Goal: Task Accomplishment & Management: Manage account settings

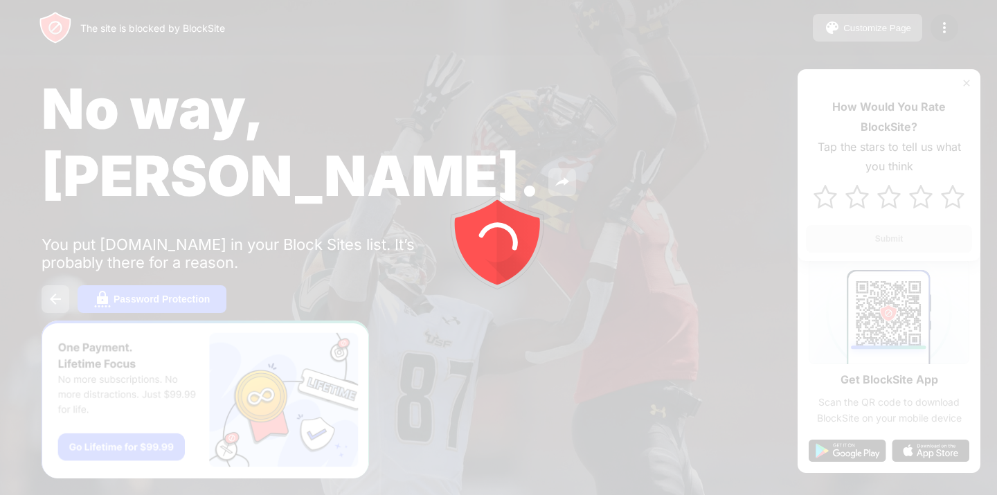
click at [943, 30] on div at bounding box center [498, 247] width 997 height 495
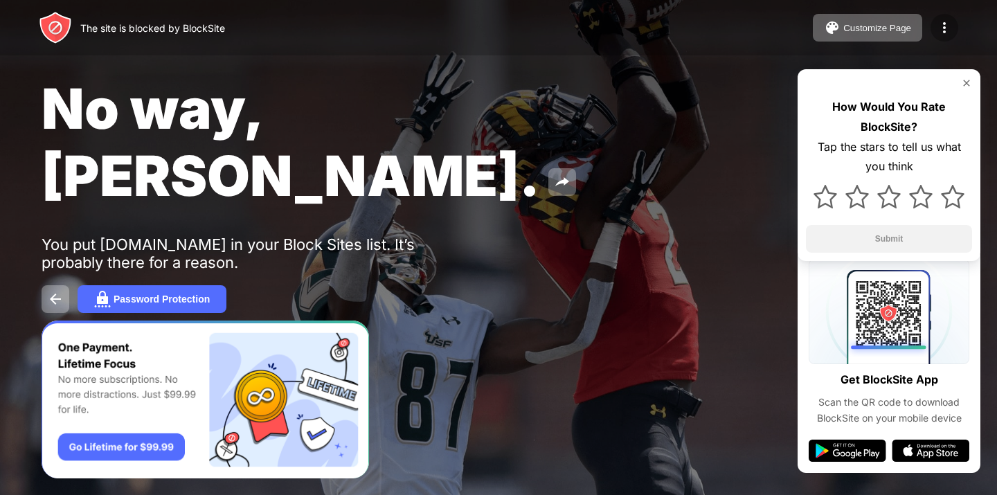
click at [943, 28] on img at bounding box center [944, 27] width 17 height 17
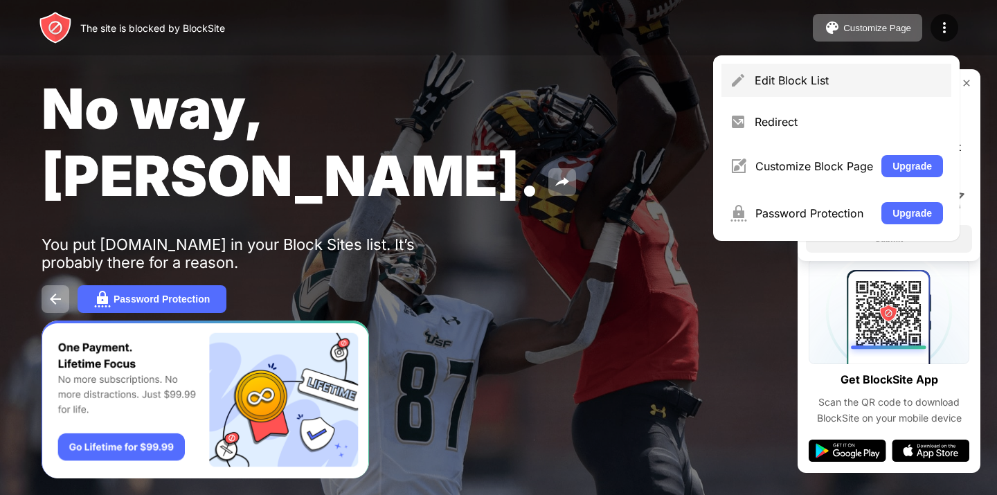
click at [801, 75] on div "Edit Block List" at bounding box center [848, 80] width 188 height 14
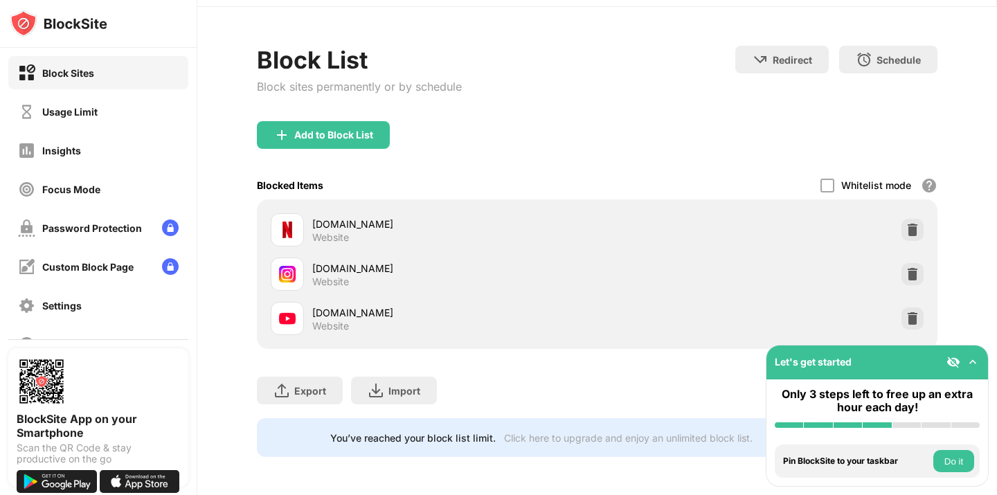
scroll to position [35, 0]
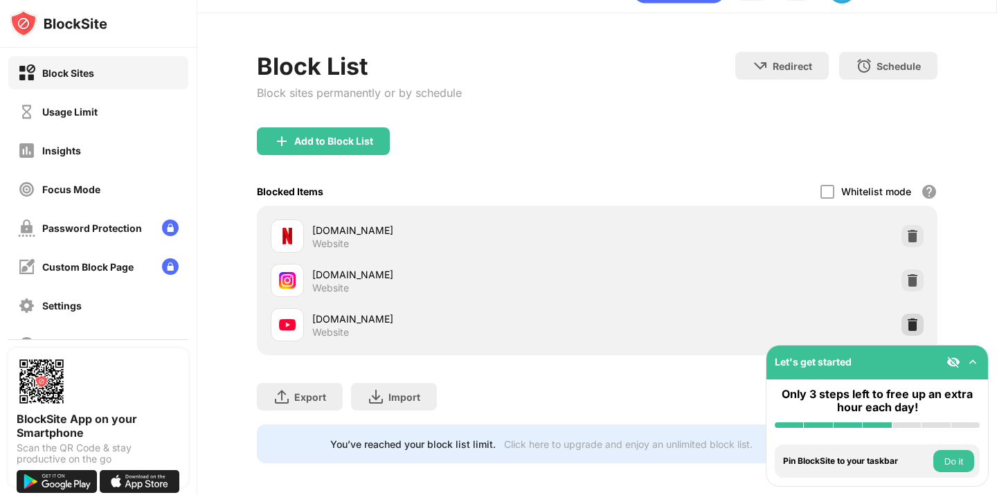
click at [910, 318] on img at bounding box center [912, 325] width 14 height 14
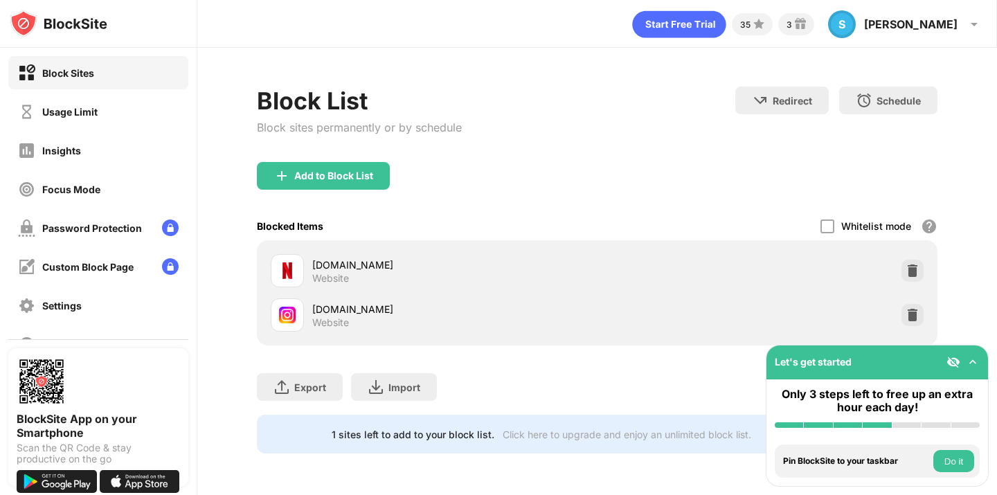
scroll to position [0, 0]
click at [360, 167] on div "Add to Block List" at bounding box center [323, 176] width 133 height 28
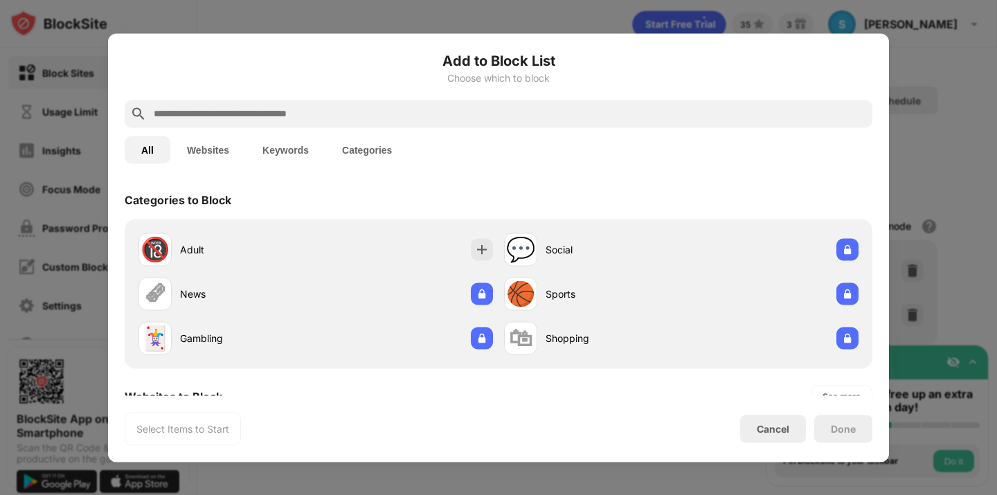
click at [322, 115] on input "text" at bounding box center [509, 113] width 714 height 17
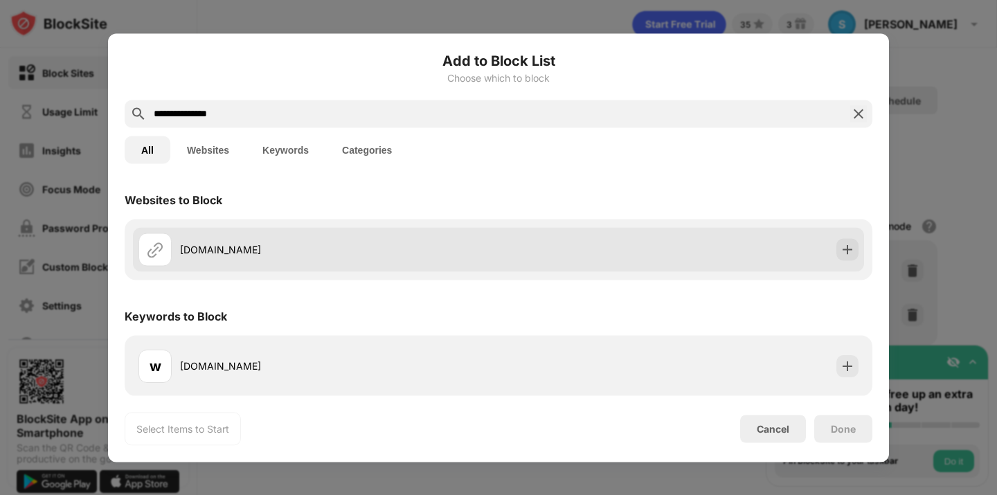
type input "**********"
click at [852, 240] on div at bounding box center [847, 249] width 22 height 22
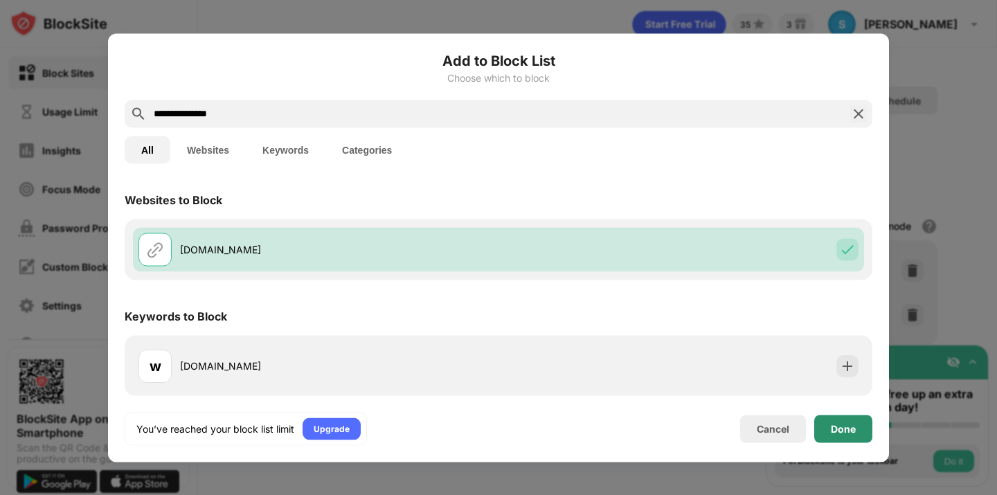
click at [852, 419] on div "Done" at bounding box center [843, 429] width 58 height 28
